Goal: Information Seeking & Learning: Compare options

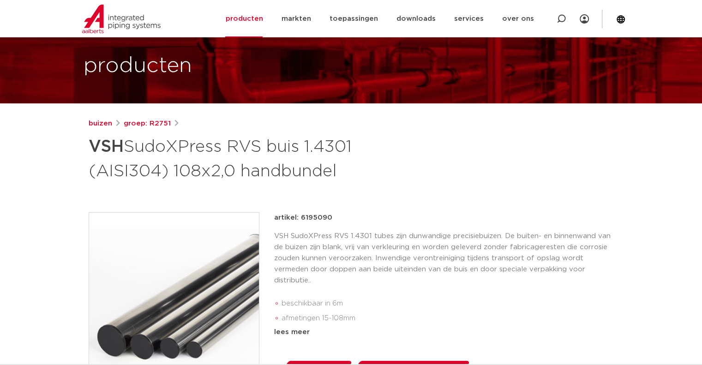
scroll to position [92, 0]
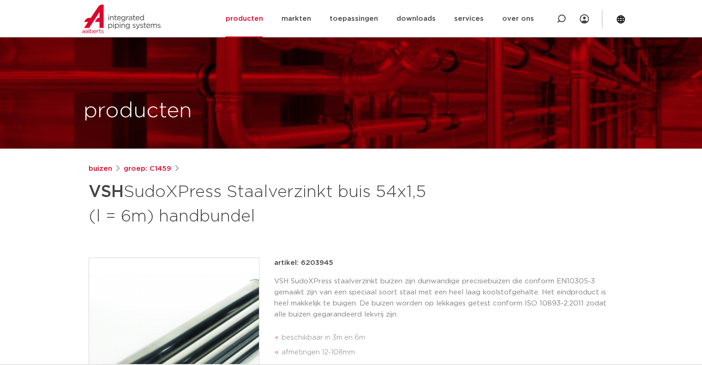
scroll to position [46, 0]
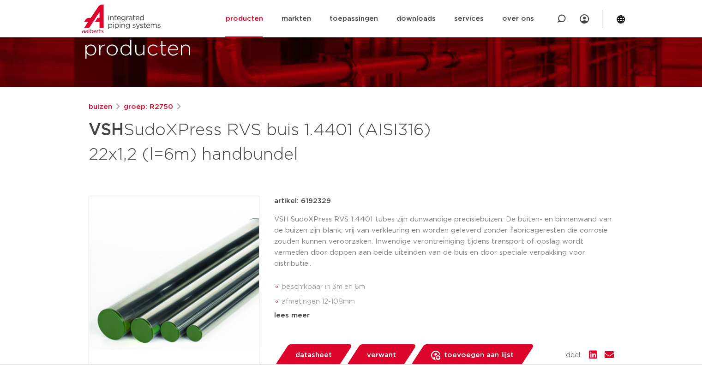
scroll to position [46, 0]
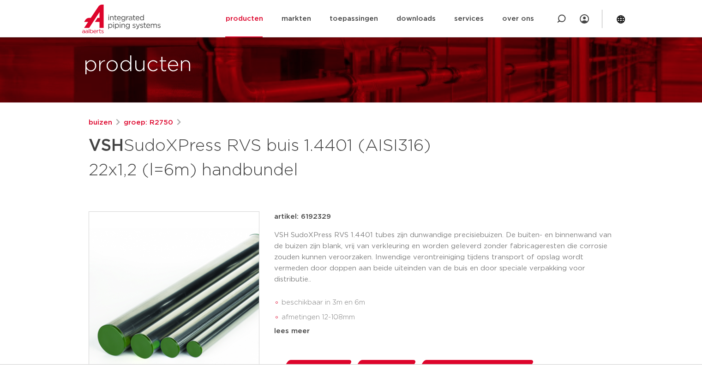
drag, startPoint x: 285, startPoint y: 171, endPoint x: 395, endPoint y: 169, distance: 110.8
click at [395, 169] on h1 "VSH SudoXPress RVS buis 1.4401 (AISI316) 22x1,2 (l=6m) handbundel" at bounding box center [262, 157] width 347 height 50
copy h1 "handbundel"
